Goal: Task Accomplishment & Management: Manage account settings

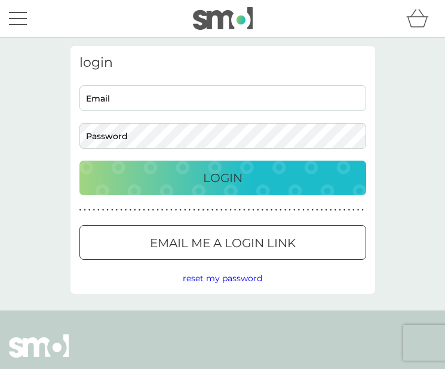
click at [265, 98] on input "Email" at bounding box center [222, 98] width 287 height 26
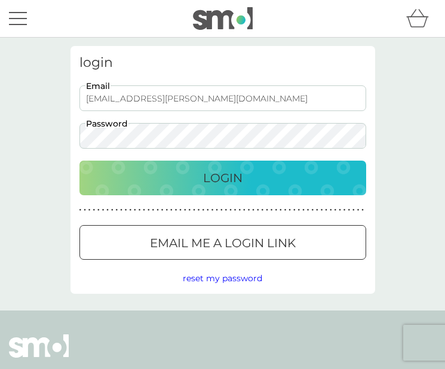
click at [163, 101] on input "hayley.makwana@gmail.com" at bounding box center [222, 98] width 287 height 26
click at [226, 100] on input "hayley.makwana@gmail.com" at bounding box center [222, 98] width 287 height 26
drag, startPoint x: 155, startPoint y: 101, endPoint x: 115, endPoint y: 101, distance: 40.6
click at [115, 101] on input "hayley.makwana@gmail.com" at bounding box center [222, 98] width 287 height 26
type input "hayley.lecercledeslangues@gmail.com"
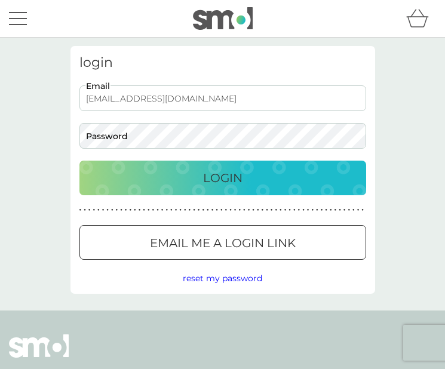
click at [181, 240] on p "Email me a login link" at bounding box center [223, 242] width 146 height 19
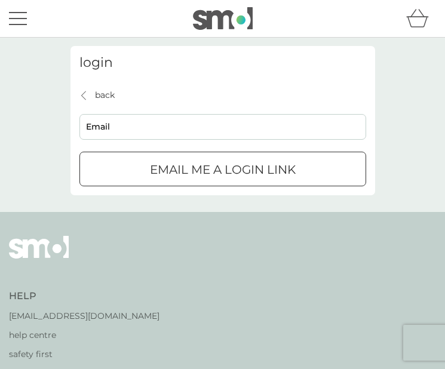
click at [189, 128] on input "Email" at bounding box center [222, 127] width 287 height 26
type input "hayley.lecercledeslangues@gmail.com"
click at [213, 170] on div "submit" at bounding box center [222, 169] width 43 height 13
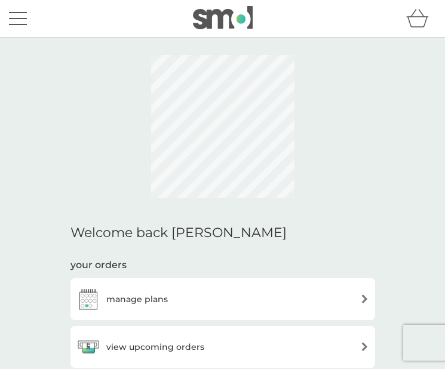
scroll to position [220, 0]
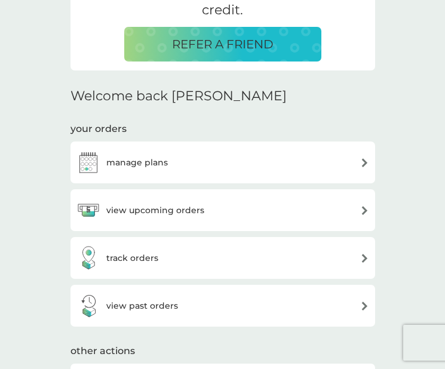
click at [274, 142] on div "manage plans" at bounding box center [222, 163] width 304 height 42
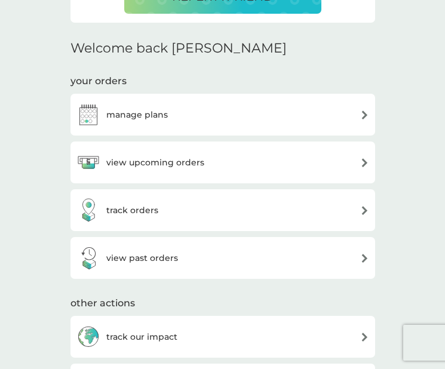
scroll to position [0, 0]
click at [239, 159] on div "view upcoming orders" at bounding box center [222, 162] width 293 height 24
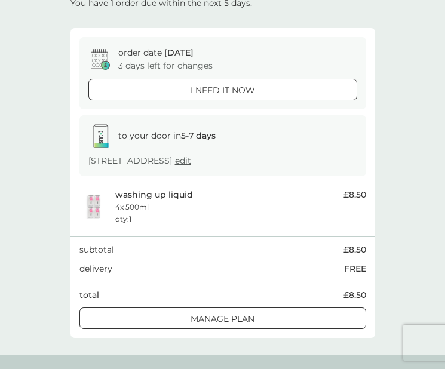
scroll to position [79, 0]
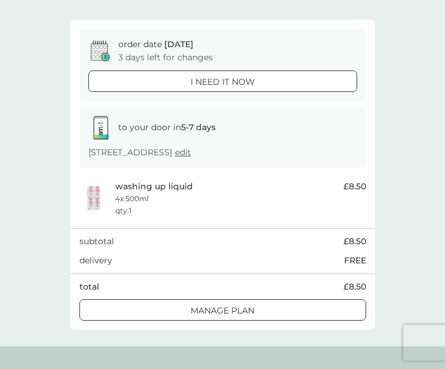
click at [243, 312] on div at bounding box center [222, 310] width 43 height 13
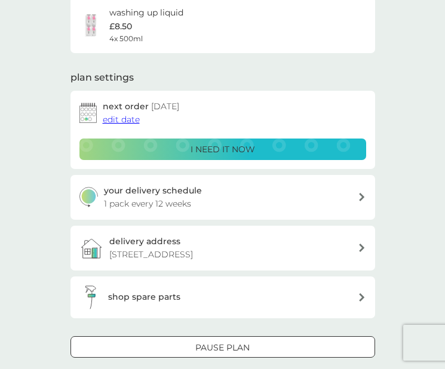
scroll to position [94, 0]
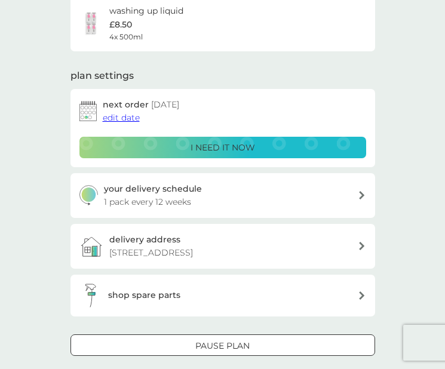
click at [131, 117] on span "edit date" at bounding box center [121, 117] width 37 height 11
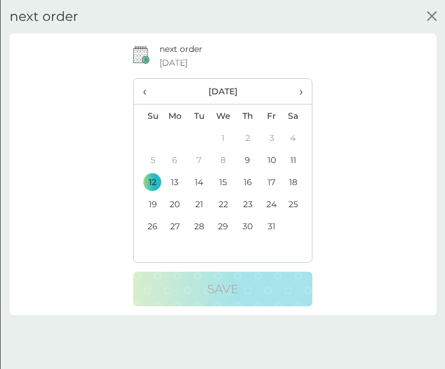
click at [298, 89] on span "›" at bounding box center [297, 91] width 10 height 25
click at [296, 136] on td "1" at bounding box center [297, 138] width 28 height 22
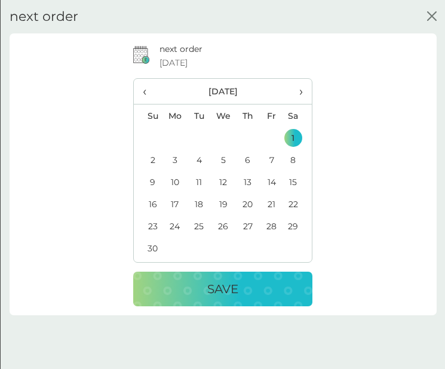
click at [272, 285] on div "Save" at bounding box center [222, 288] width 155 height 19
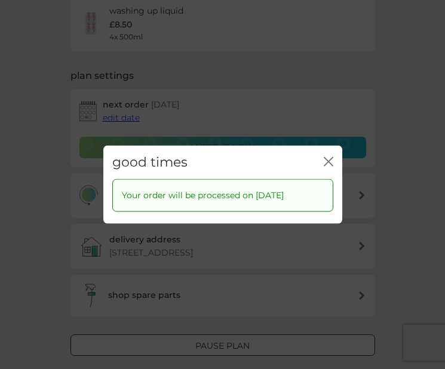
click at [325, 161] on icon "close" at bounding box center [329, 162] width 10 height 10
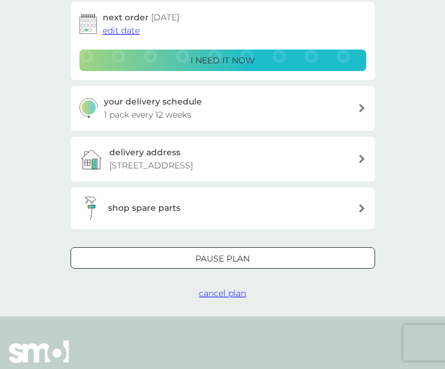
scroll to position [0, 0]
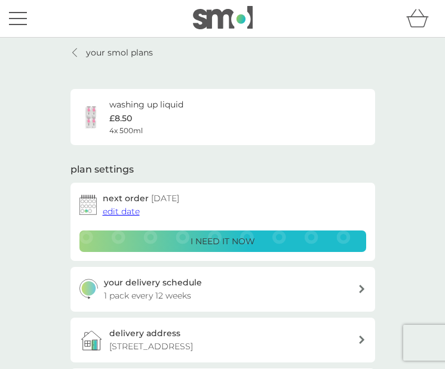
click at [70, 51] on link "your smol plans" at bounding box center [111, 52] width 82 height 13
